Goal: Information Seeking & Learning: Learn about a topic

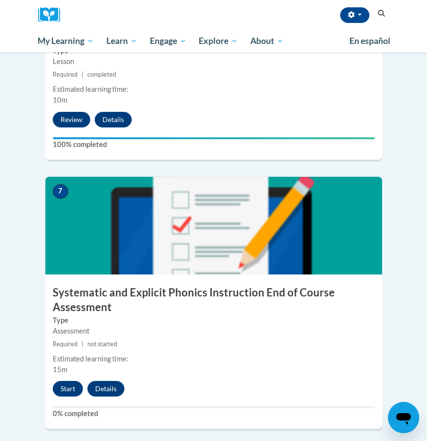
scroll to position [1640, 0]
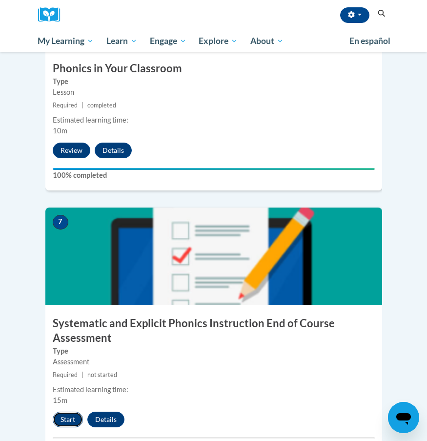
click at [58, 411] on button "Start" at bounding box center [68, 419] width 30 height 16
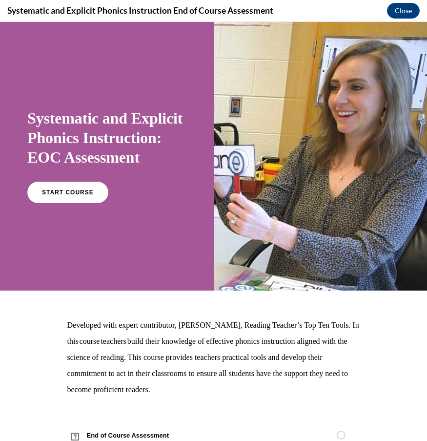
scroll to position [0, 0]
click at [52, 196] on span "START COURSE" at bounding box center [68, 192] width 54 height 7
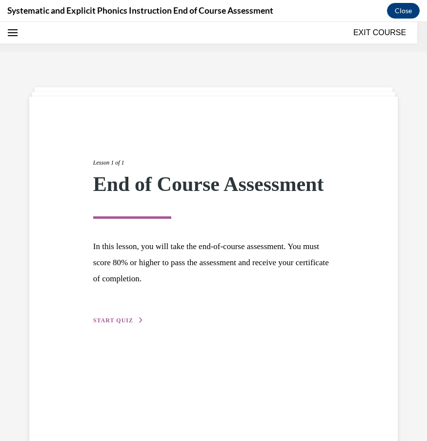
scroll to position [30, 0]
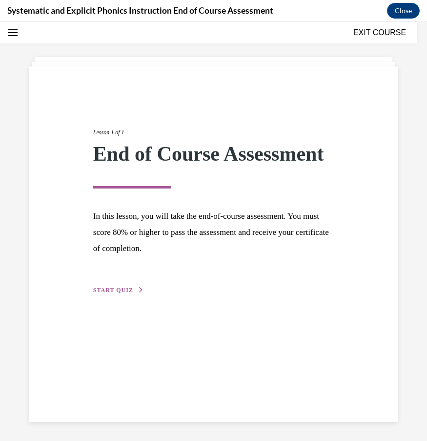
click at [136, 286] on button "START QUIZ" at bounding box center [118, 289] width 51 height 9
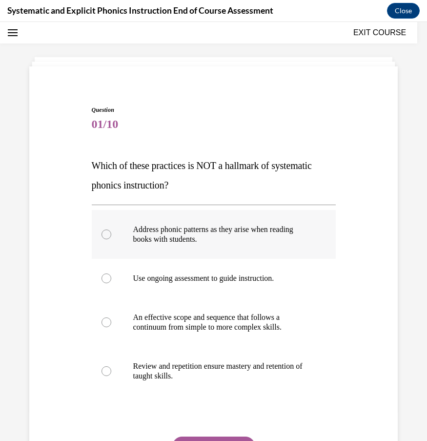
click at [169, 228] on p "Address phonic patterns as they arise when reading books with students." at bounding box center [222, 234] width 178 height 20
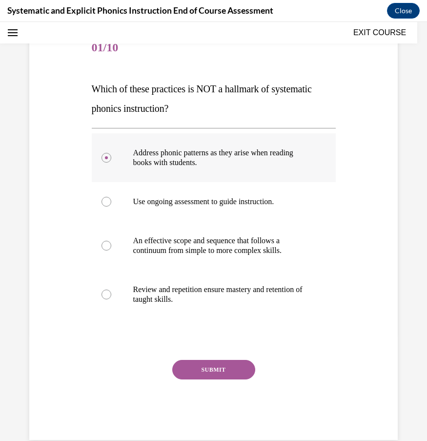
scroll to position [125, 0]
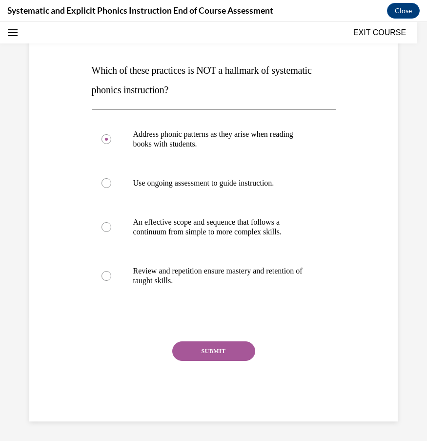
click at [220, 349] on button "SUBMIT" at bounding box center [213, 351] width 83 height 20
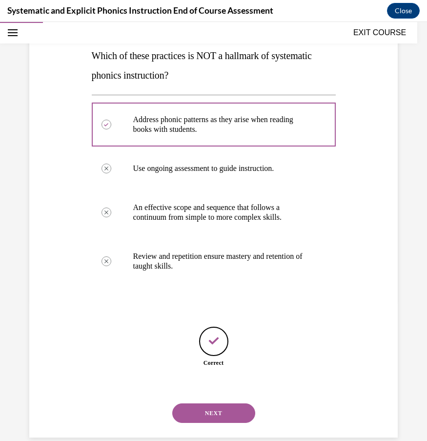
scroll to position [156, 0]
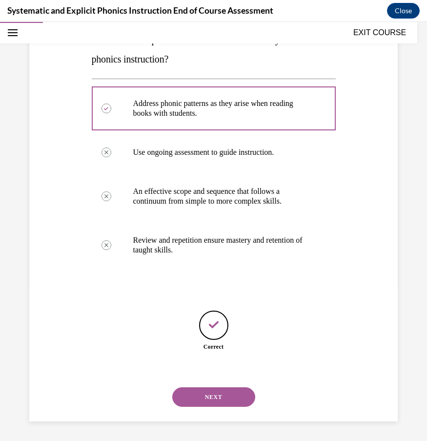
click at [219, 395] on button "NEXT" at bounding box center [213, 397] width 83 height 20
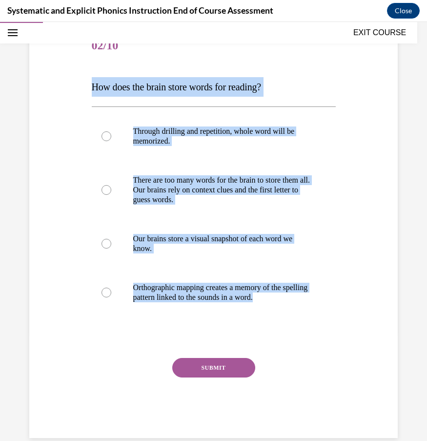
drag, startPoint x: 93, startPoint y: 85, endPoint x: 325, endPoint y: 333, distance: 340.0
click at [325, 333] on div "Question 02/10 How does the brain store words for reading? Through drilling and…" at bounding box center [214, 232] width 244 height 411
copy div "How does the brain store words for reading? Through drilling and repetition, wh…"
click at [189, 291] on p "Orthographic mapping creates a memory of the spelling pattern linked to the sou…" at bounding box center [222, 293] width 178 height 20
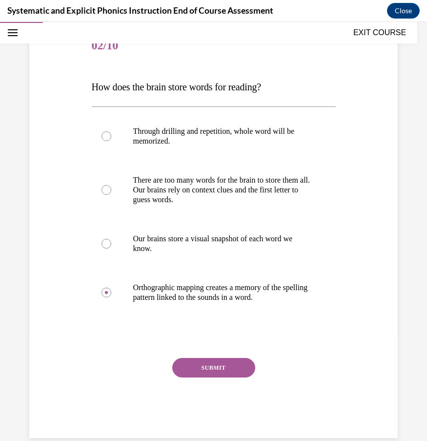
click at [224, 363] on button "SUBMIT" at bounding box center [213, 368] width 83 height 20
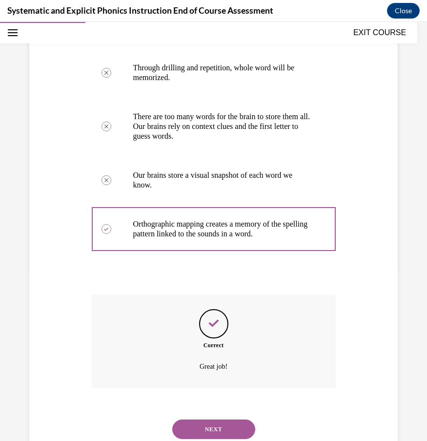
scroll to position [204, 0]
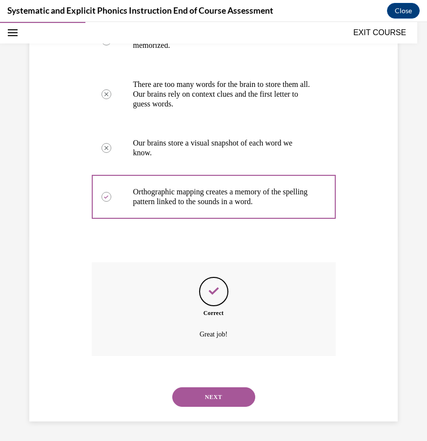
click at [217, 396] on button "NEXT" at bounding box center [213, 397] width 83 height 20
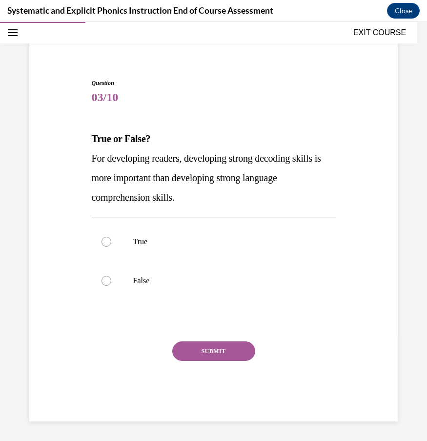
click at [224, 179] on span "For developing readers, developing strong decoding skills is more important tha…" at bounding box center [206, 178] width 229 height 50
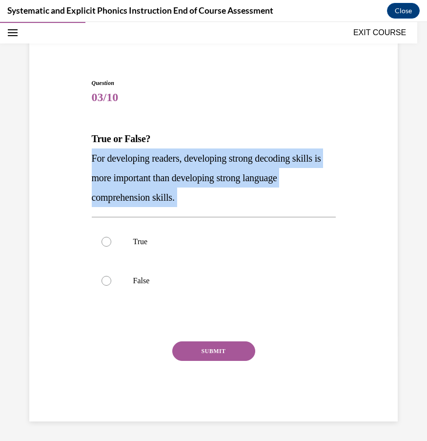
click at [224, 179] on span "For developing readers, developing strong decoding skills is more important tha…" at bounding box center [206, 178] width 229 height 50
copy div "For developing readers, developing strong decoding skills is more important tha…"
click at [142, 281] on p "False" at bounding box center [222, 281] width 178 height 10
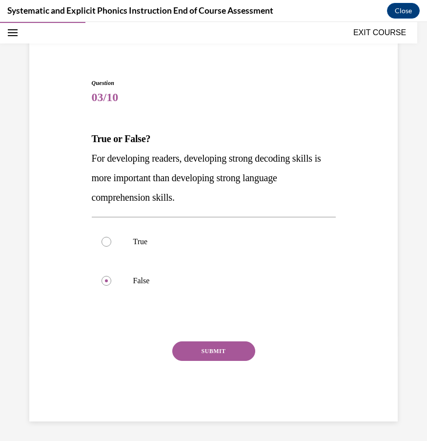
click at [198, 350] on button "SUBMIT" at bounding box center [213, 351] width 83 height 20
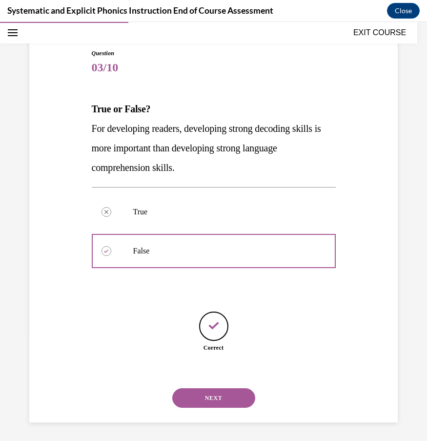
scroll to position [88, 0]
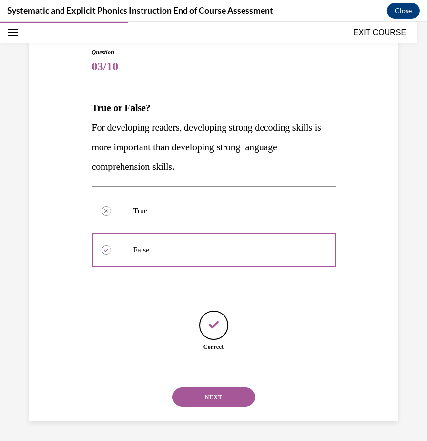
click at [197, 391] on button "NEXT" at bounding box center [213, 397] width 83 height 20
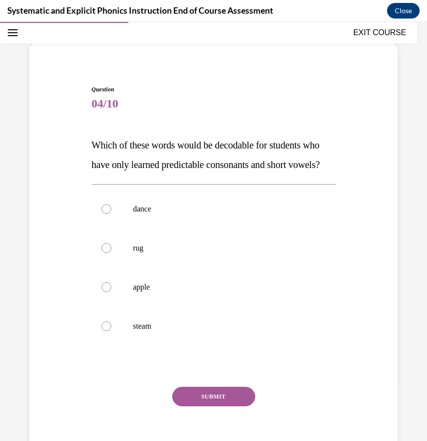
click at [144, 124] on div "Question 04/10 Which of these words would be decodable for students who have on…" at bounding box center [214, 276] width 244 height 382
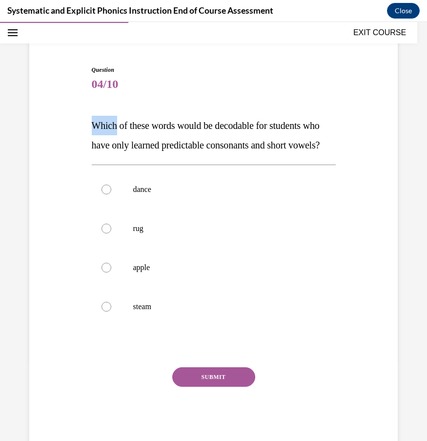
scroll to position [78, 0]
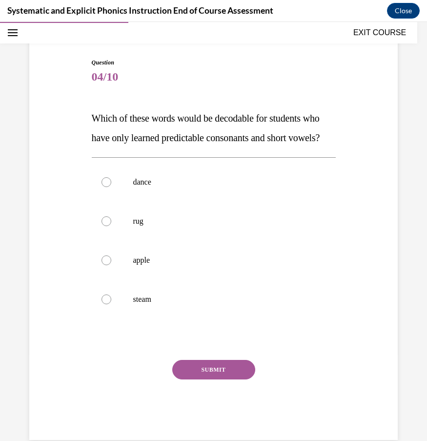
click at [140, 139] on span "Which of these words would be decodable for students who have only learned pred…" at bounding box center [206, 128] width 228 height 30
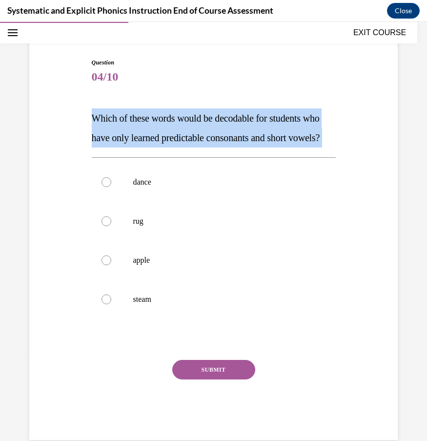
copy div "Which of these words would be decodable for students who have only learned pred…"
click at [152, 241] on div at bounding box center [214, 221] width 244 height 39
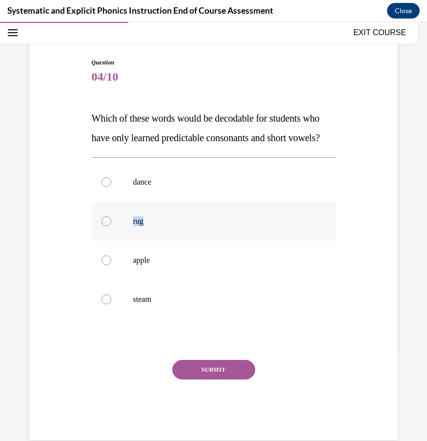
click at [152, 241] on div at bounding box center [214, 221] width 244 height 39
click at [210, 379] on button "SUBMIT" at bounding box center [213, 370] width 83 height 20
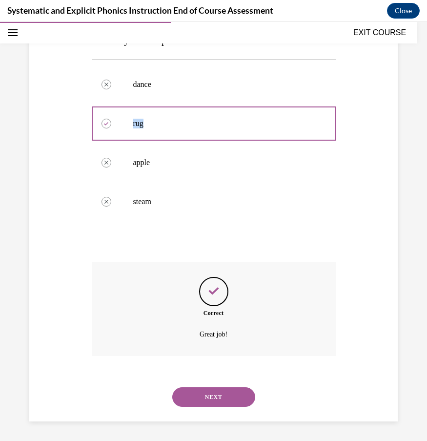
scroll to position [195, 0]
click at [206, 396] on button "NEXT" at bounding box center [213, 397] width 83 height 20
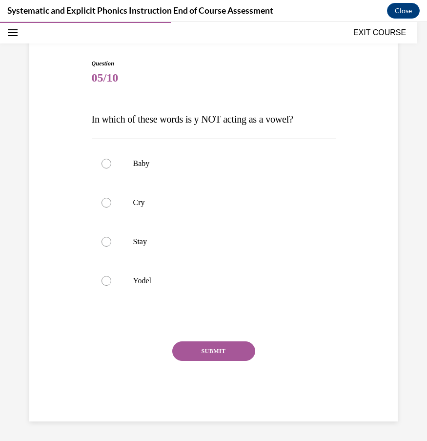
click at [171, 122] on span "In which of these words is y NOT acting as a vowel?" at bounding box center [193, 119] width 202 height 11
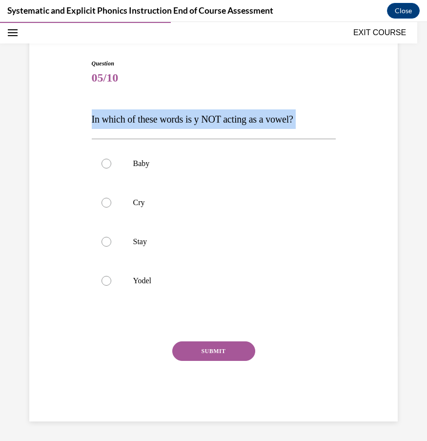
click at [171, 122] on span "In which of these words is y NOT acting as a vowel?" at bounding box center [193, 119] width 202 height 11
copy div "In which of these words is y NOT acting as a vowel?"
click at [156, 75] on span "05/10" at bounding box center [214, 78] width 244 height 20
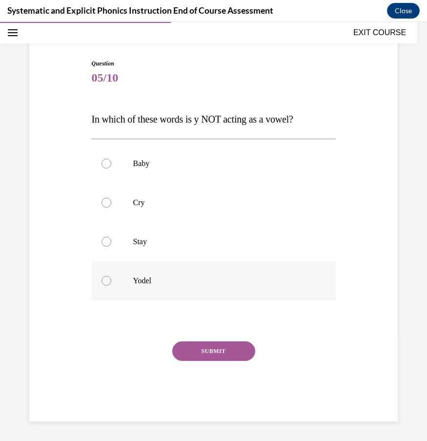
click at [238, 286] on div at bounding box center [214, 280] width 244 height 39
click at [222, 352] on button "SUBMIT" at bounding box center [213, 351] width 83 height 20
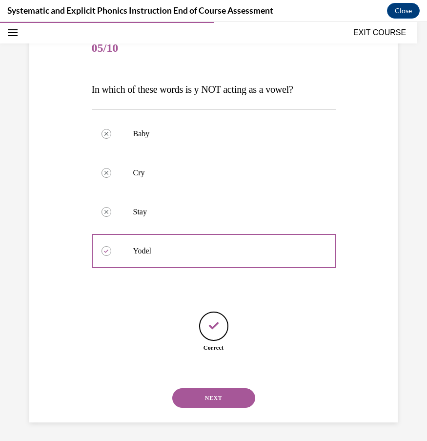
scroll to position [107, 0]
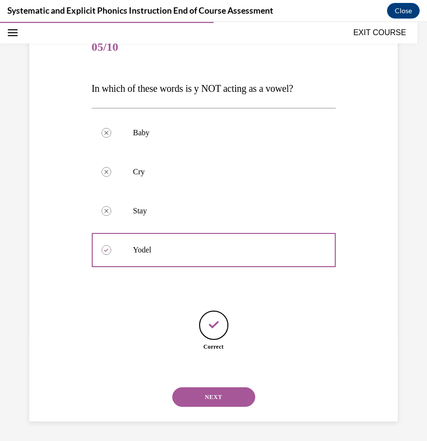
click at [213, 393] on button "NEXT" at bounding box center [213, 397] width 83 height 20
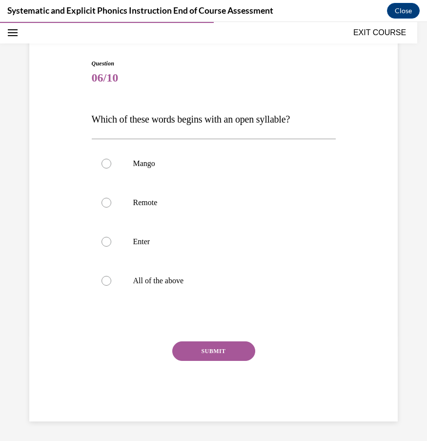
click at [269, 120] on span "Which of these words begins with an open syllable?" at bounding box center [191, 119] width 199 height 11
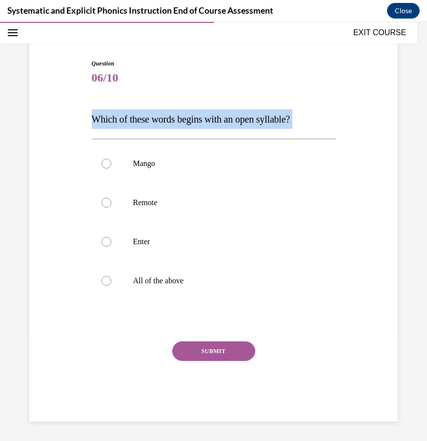
click at [269, 120] on span "Which of these words begins with an open syllable?" at bounding box center [191, 119] width 199 height 11
copy div "Which of these words begins with an open syllable?"
click at [103, 121] on span "Which of these words begins with an open syllable?" at bounding box center [191, 119] width 199 height 11
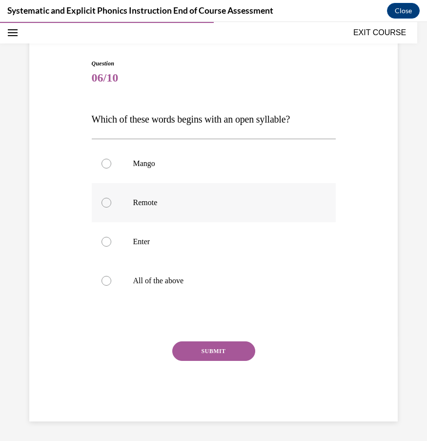
click at [143, 205] on p "Remote" at bounding box center [222, 203] width 178 height 10
click at [207, 351] on button "SUBMIT" at bounding box center [213, 351] width 83 height 20
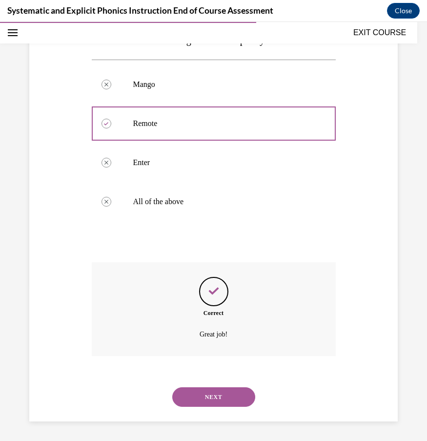
click at [213, 401] on button "NEXT" at bounding box center [213, 397] width 83 height 20
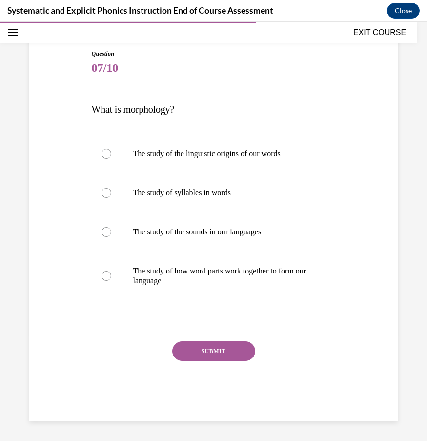
click at [125, 112] on span "What is morphology?" at bounding box center [133, 109] width 83 height 11
click at [92, 108] on span "What is morphology?" at bounding box center [133, 109] width 83 height 11
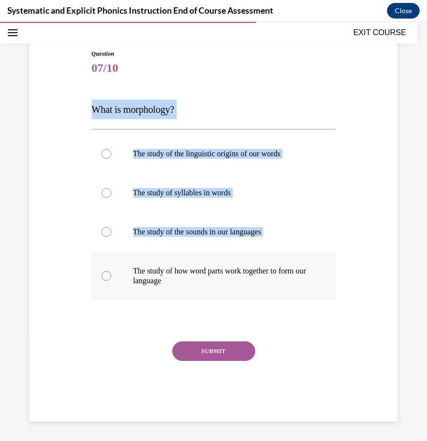
drag, startPoint x: 92, startPoint y: 108, endPoint x: 193, endPoint y: 288, distance: 206.2
click at [193, 288] on div "Question 07/10 What is morphology? The study of the linguistic origins of our w…" at bounding box center [214, 235] width 244 height 372
click at [121, 84] on div "Question 07/10 What is morphology? The study of the linguistic origins of our w…" at bounding box center [214, 235] width 244 height 372
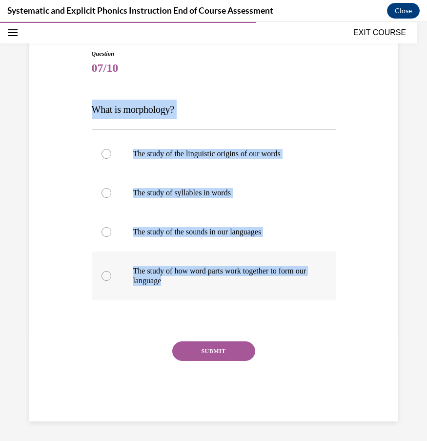
drag, startPoint x: 93, startPoint y: 109, endPoint x: 188, endPoint y: 279, distance: 194.8
click at [188, 279] on div "Question 07/10 What is morphology? The study of the linguistic origins of our w…" at bounding box center [214, 235] width 244 height 372
copy div "What is morphology? The study of the linguistic origins of our words The study …"
click at [179, 82] on div "Question 07/10 What is morphology? The study of the linguistic origins of our w…" at bounding box center [214, 235] width 244 height 372
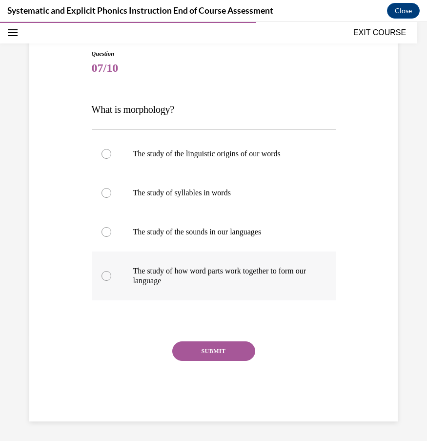
click at [211, 289] on div at bounding box center [214, 275] width 244 height 49
click at [206, 354] on button "SUBMIT" at bounding box center [213, 351] width 83 height 20
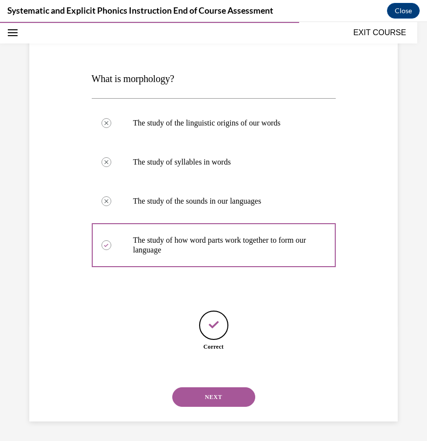
click at [206, 401] on button "NEXT" at bounding box center [213, 397] width 83 height 20
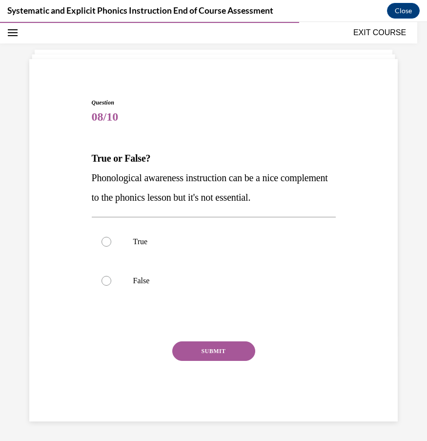
click at [203, 187] on p "Phonological awareness instruction can be a nice complement to the phonics less…" at bounding box center [214, 187] width 244 height 39
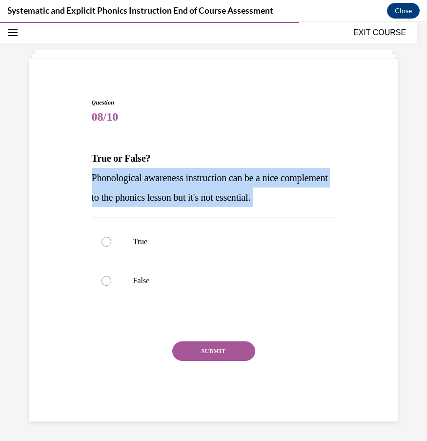
copy div "Phonological awareness instruction can be a nice complement to the phonics less…"
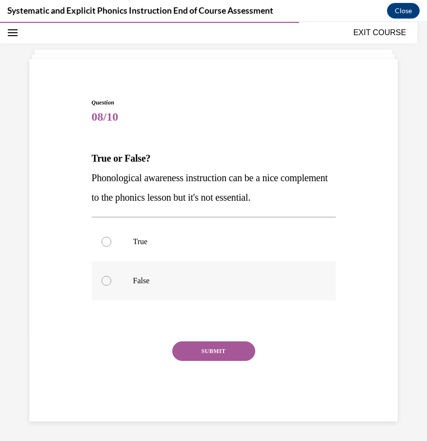
click at [181, 282] on p "False" at bounding box center [222, 281] width 178 height 10
click at [206, 349] on button "SUBMIT" at bounding box center [213, 351] width 83 height 20
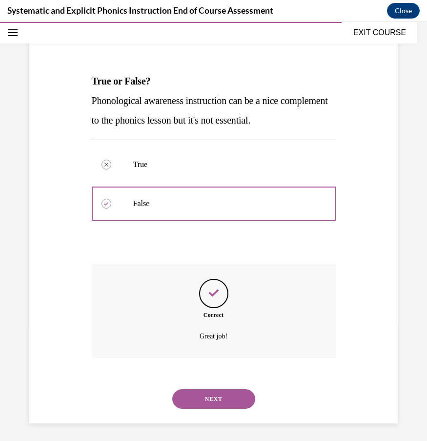
scroll to position [117, 0]
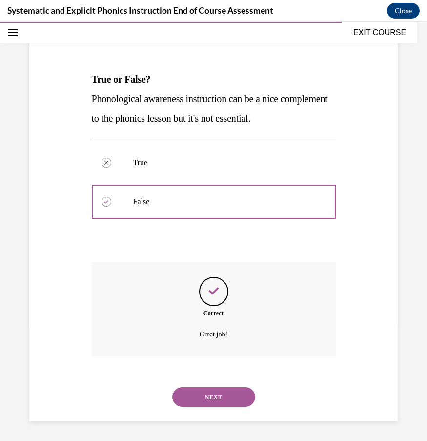
click at [206, 399] on button "NEXT" at bounding box center [213, 397] width 83 height 20
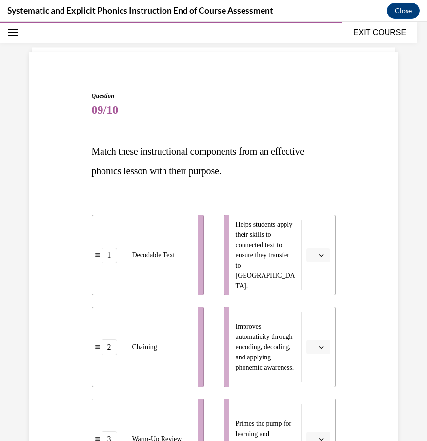
scroll to position [51, 0]
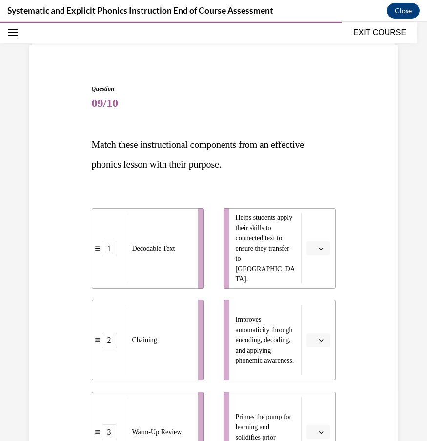
click at [218, 177] on div "Question 09/10 Match these instructional components from an effective phonics l…" at bounding box center [214, 384] width 244 height 600
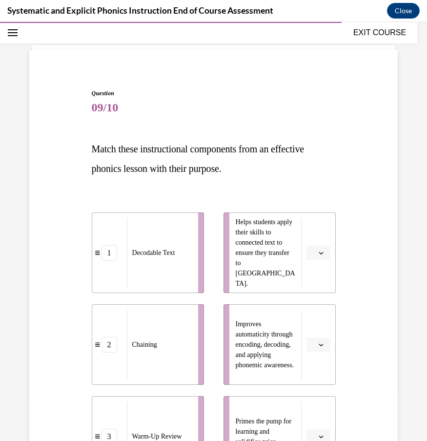
scroll to position [0, 0]
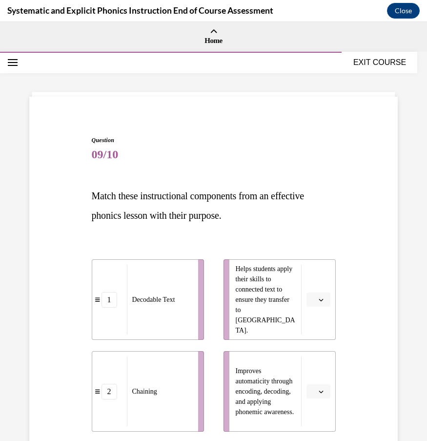
click at [175, 190] on span "Match these instructional components from an effective phonics lesson with thei…" at bounding box center [198, 205] width 212 height 30
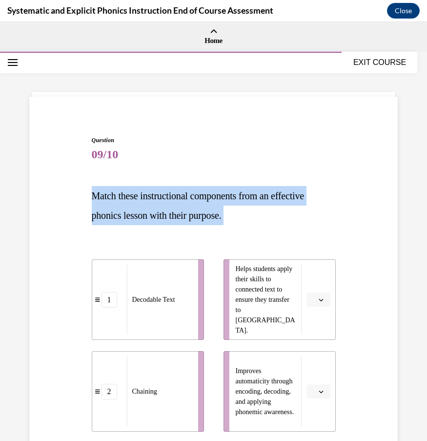
copy div "Match these instructional components from an effective phonics lesson with thei…"
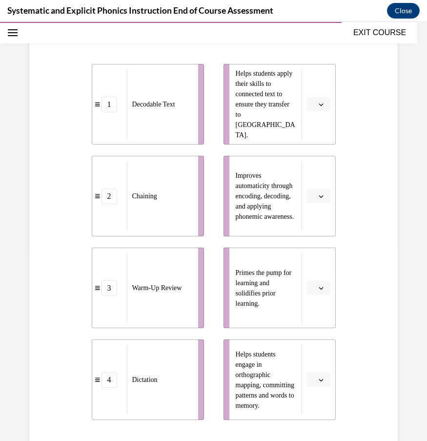
scroll to position [197, 0]
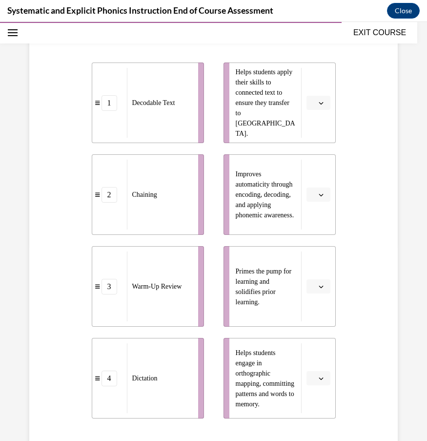
click at [319, 287] on icon "button" at bounding box center [321, 286] width 5 height 5
click at [322, 366] on div "3" at bounding box center [316, 367] width 24 height 20
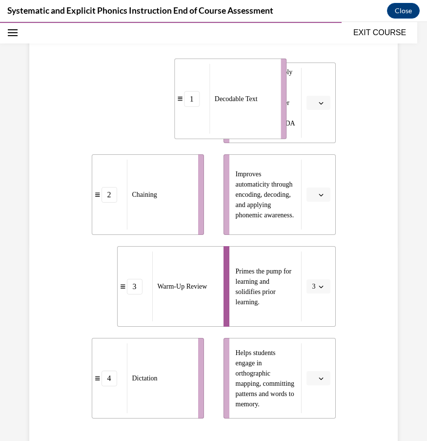
drag, startPoint x: 160, startPoint y: 108, endPoint x: 244, endPoint y: 104, distance: 84.5
click at [244, 104] on div "Decodable Text" at bounding box center [241, 99] width 65 height 70
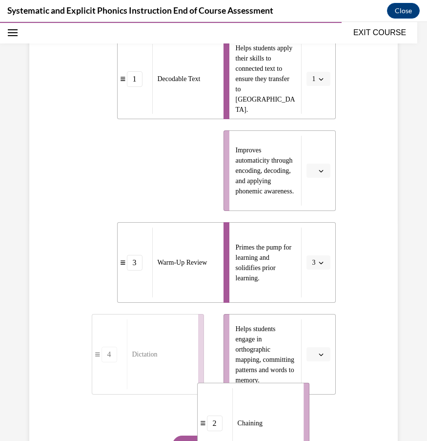
scroll to position [242, 0]
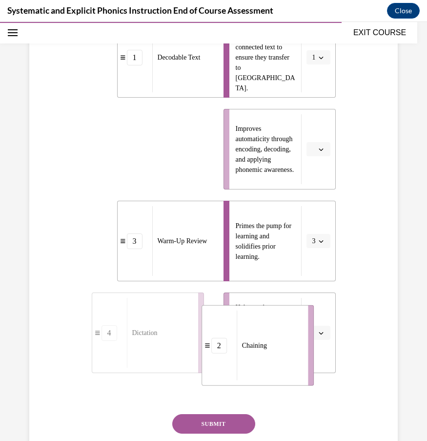
drag, startPoint x: 180, startPoint y: 206, endPoint x: 290, endPoint y: 345, distance: 176.7
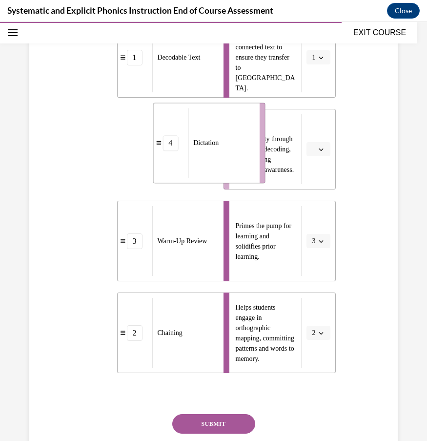
drag, startPoint x: 182, startPoint y: 167, endPoint x: 253, endPoint y: 157, distance: 72.4
click at [253, 157] on div "Dictation" at bounding box center [220, 143] width 65 height 70
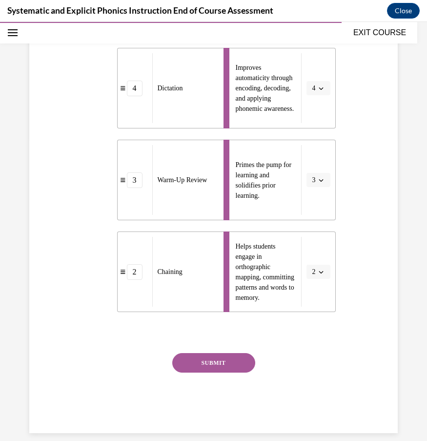
scroll to position [315, 0]
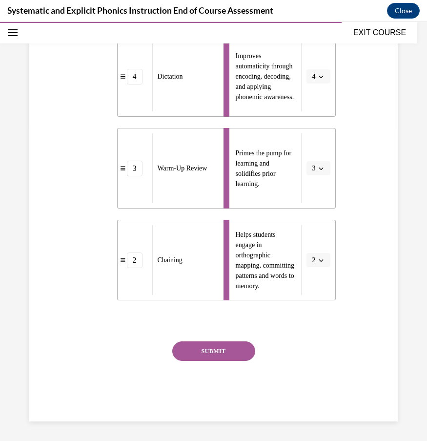
click at [232, 353] on button "SUBMIT" at bounding box center [213, 351] width 83 height 20
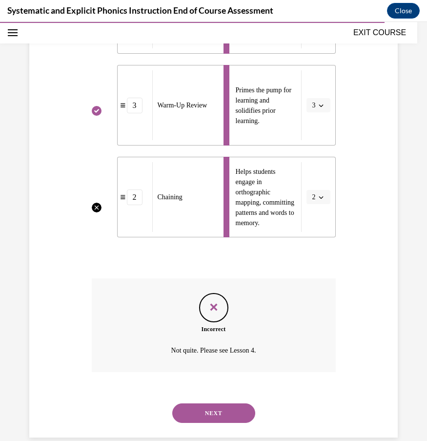
scroll to position [394, 0]
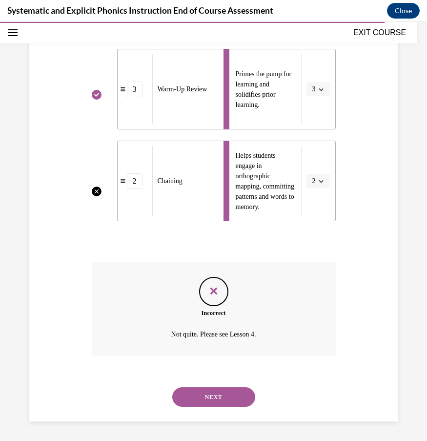
click at [222, 397] on button "NEXT" at bounding box center [213, 397] width 83 height 20
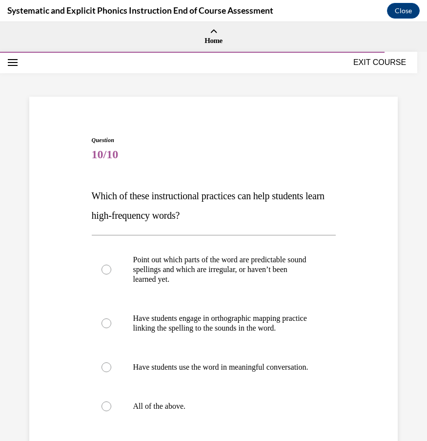
click at [151, 198] on span "Which of these instructional practices can help students learn high-frequency w…" at bounding box center [208, 205] width 233 height 30
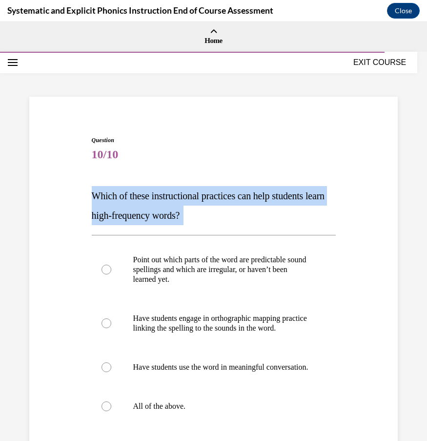
click at [151, 198] on span "Which of these instructional practices can help students learn high-frequency w…" at bounding box center [208, 205] width 233 height 30
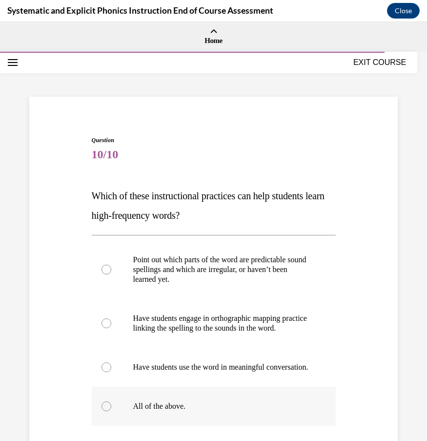
click at [133, 411] on p "All of the above." at bounding box center [222, 406] width 178 height 10
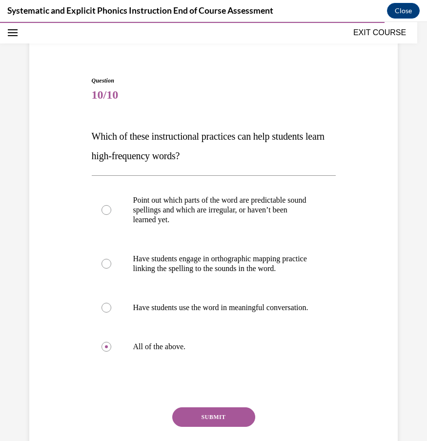
scroll to position [71, 0]
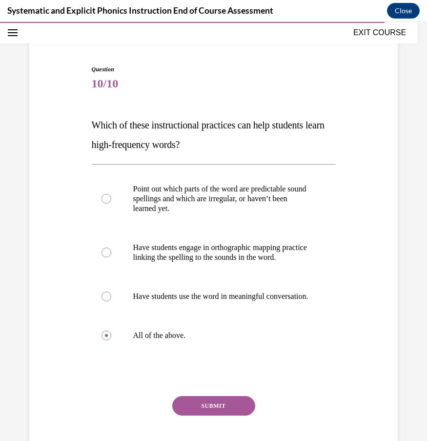
click at [187, 415] on button "SUBMIT" at bounding box center [213, 406] width 83 height 20
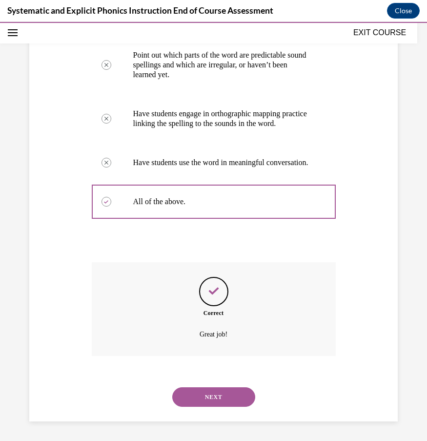
scroll to position [224, 0]
click at [201, 396] on button "NEXT" at bounding box center [213, 397] width 83 height 20
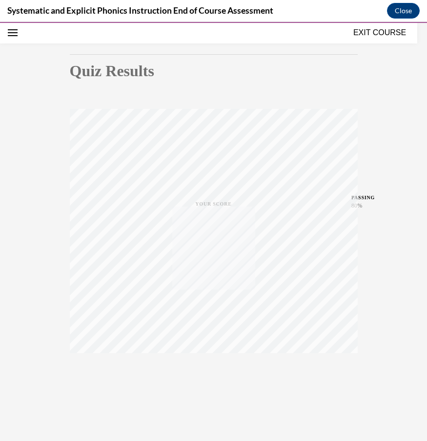
scroll to position [81, 0]
click at [406, 18] on button "Close" at bounding box center [403, 11] width 33 height 16
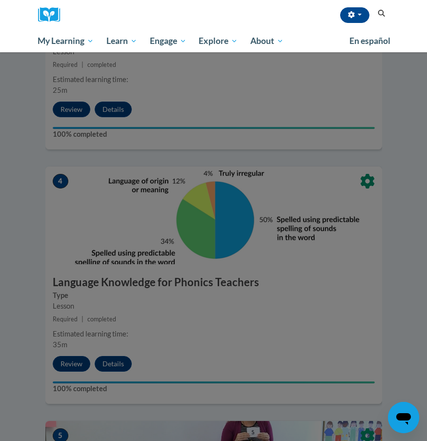
scroll to position [878, 0]
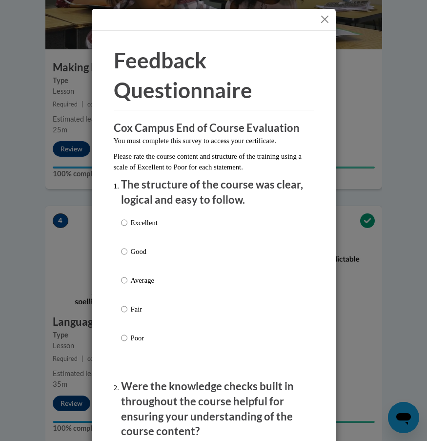
click at [139, 228] on label "Excellent" at bounding box center [139, 230] width 37 height 26
click at [127, 228] on input "Excellent" at bounding box center [124, 222] width 6 height 11
radio input "true"
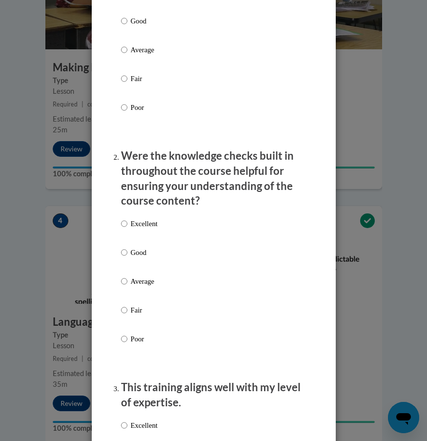
scroll to position [375, 0]
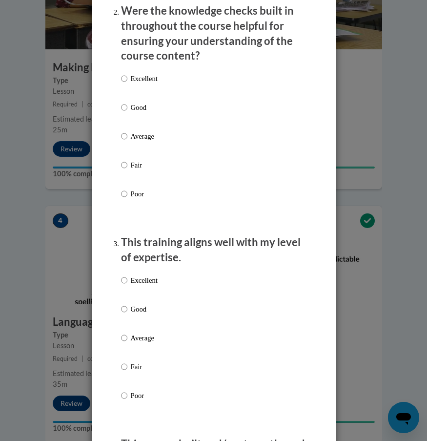
click at [153, 76] on p "Excellent" at bounding box center [144, 78] width 27 height 11
click at [127, 76] on input "Excellent" at bounding box center [124, 78] width 6 height 11
radio input "true"
click at [142, 283] on p "Excellent" at bounding box center [144, 280] width 27 height 11
click at [127, 283] on input "Excellent" at bounding box center [124, 280] width 6 height 11
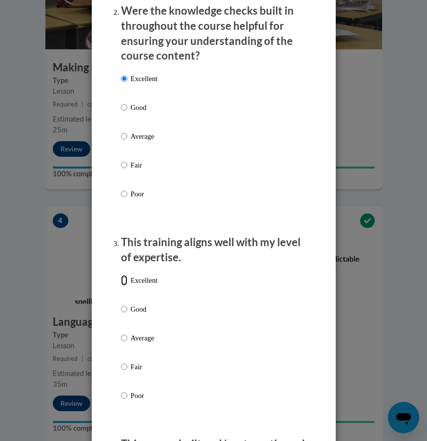
radio input "true"
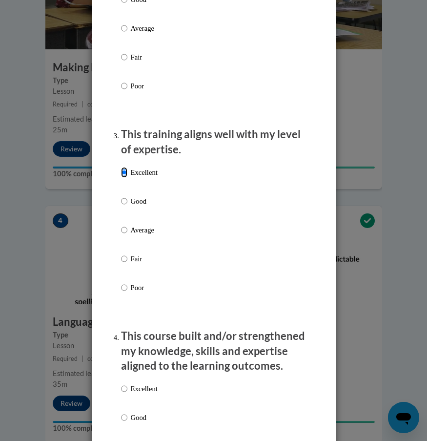
scroll to position [509, 0]
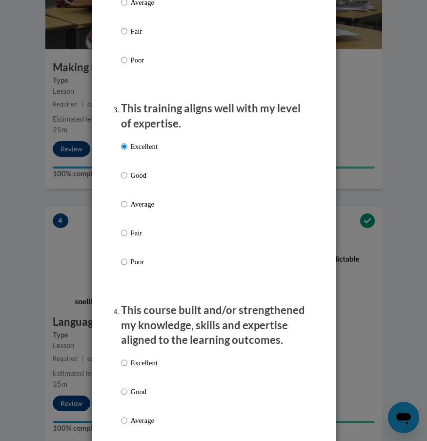
click at [137, 365] on p "Excellent" at bounding box center [144, 362] width 27 height 11
click at [127, 365] on input "Excellent" at bounding box center [124, 362] width 6 height 11
radio input "true"
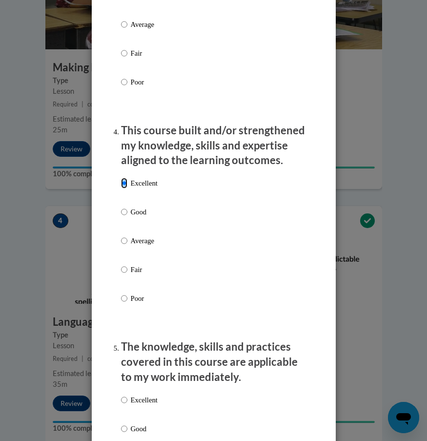
scroll to position [710, 0]
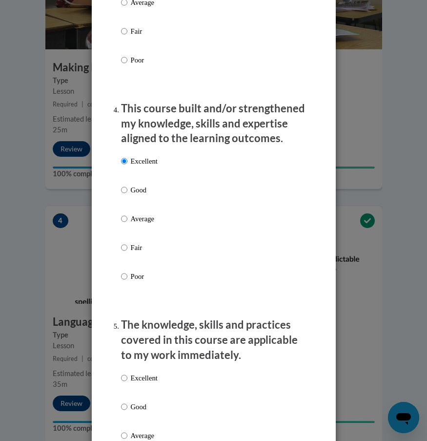
click at [135, 375] on p "Excellent" at bounding box center [144, 377] width 27 height 11
click at [127, 375] on input "Excellent" at bounding box center [124, 377] width 6 height 11
radio input "true"
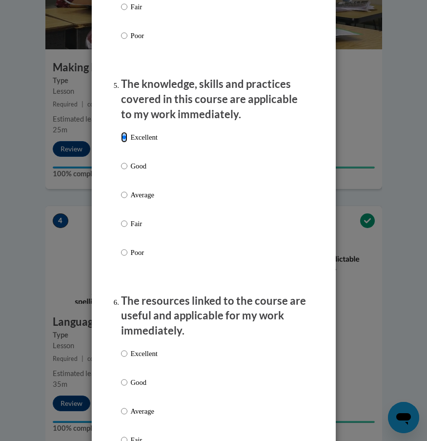
scroll to position [988, 0]
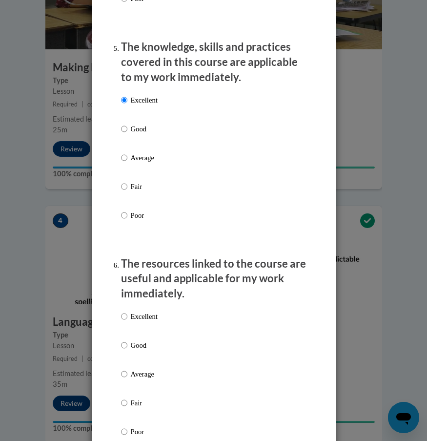
click at [144, 318] on p "Excellent" at bounding box center [144, 316] width 27 height 11
click at [127, 318] on input "Excellent" at bounding box center [124, 316] width 6 height 11
radio input "true"
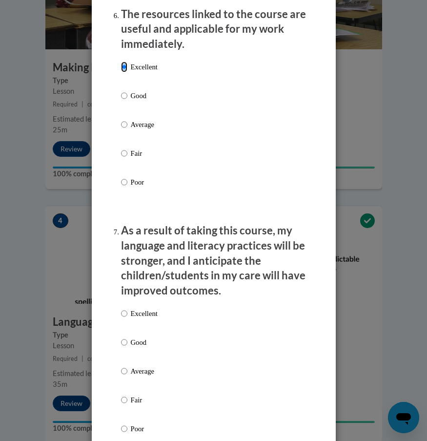
scroll to position [1244, 0]
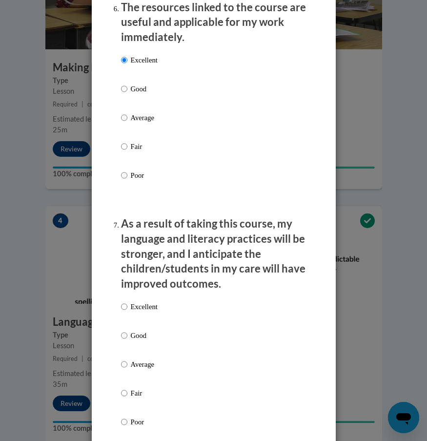
click at [145, 305] on p "Excellent" at bounding box center [144, 306] width 27 height 11
click at [127, 305] on input "Excellent" at bounding box center [124, 306] width 6 height 11
radio input "true"
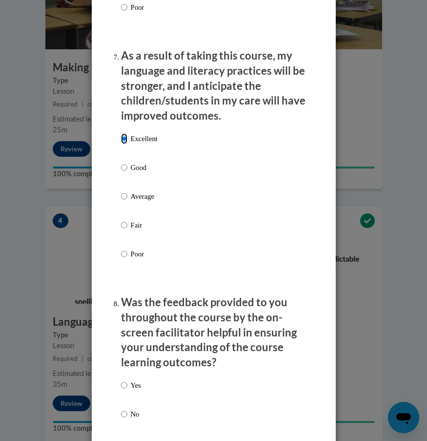
scroll to position [1439, 0]
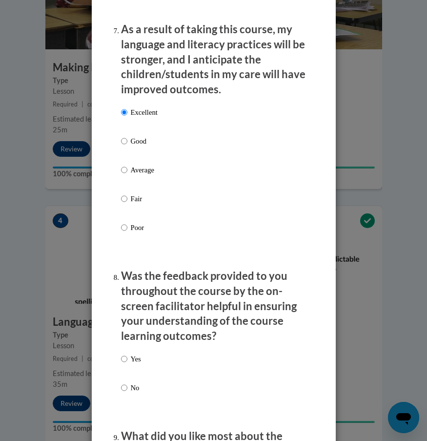
click at [136, 358] on p "Yes" at bounding box center [136, 358] width 10 height 11
click at [127, 358] on input "Yes" at bounding box center [124, 358] width 6 height 11
radio input "true"
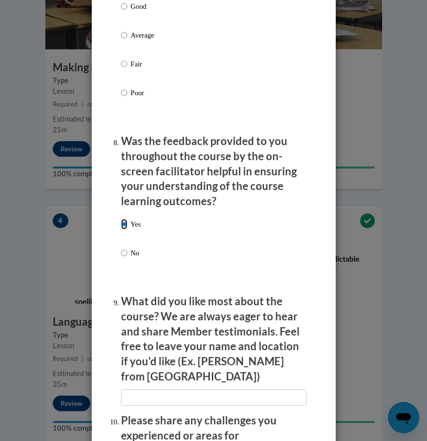
scroll to position [1603, 0]
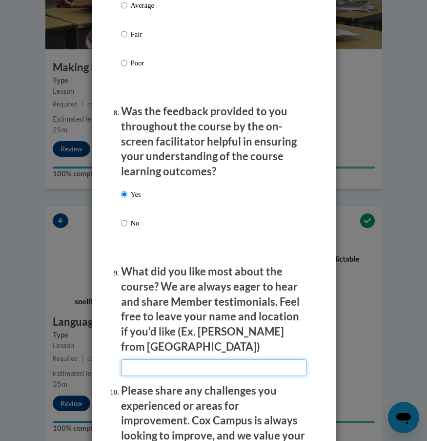
click at [136, 359] on input "textbox" at bounding box center [213, 367] width 185 height 17
type input "videos of examples"
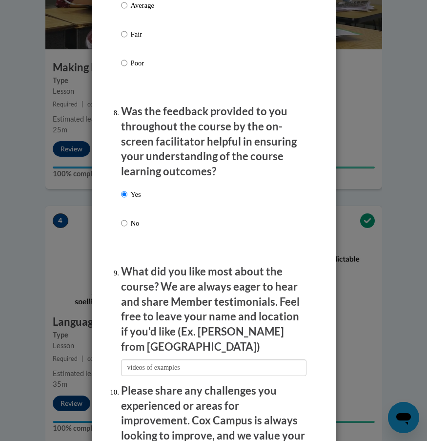
scroll to position [1610, 0]
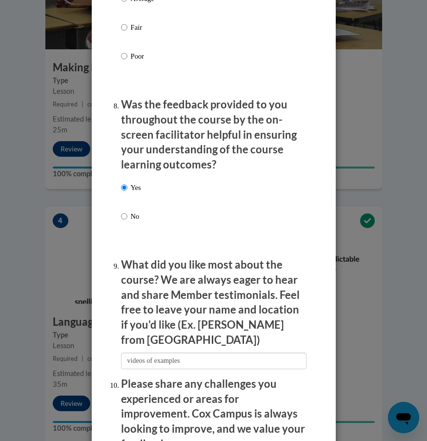
type input "none"
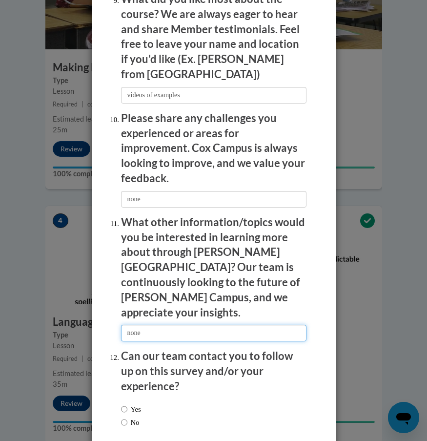
type input "none"
click at [136, 417] on label "No" at bounding box center [130, 422] width 19 height 11
click at [127, 417] on input "No" at bounding box center [124, 422] width 6 height 11
radio input "true"
